Goal: Information Seeking & Learning: Learn about a topic

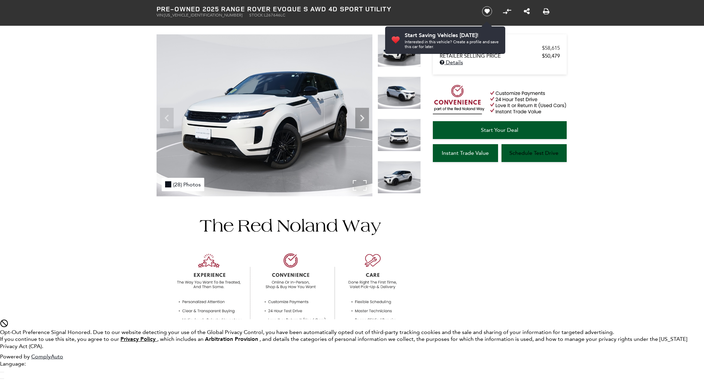
click at [183, 184] on div "(28) Photos" at bounding box center [183, 184] width 43 height 13
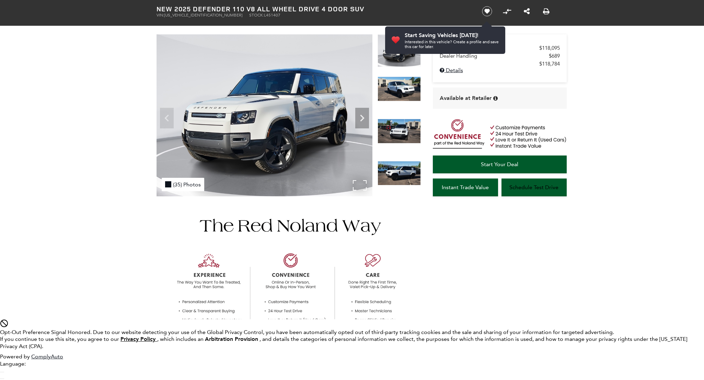
click at [183, 184] on div "(35) Photos" at bounding box center [183, 184] width 43 height 13
